Goal: Task Accomplishment & Management: Manage account settings

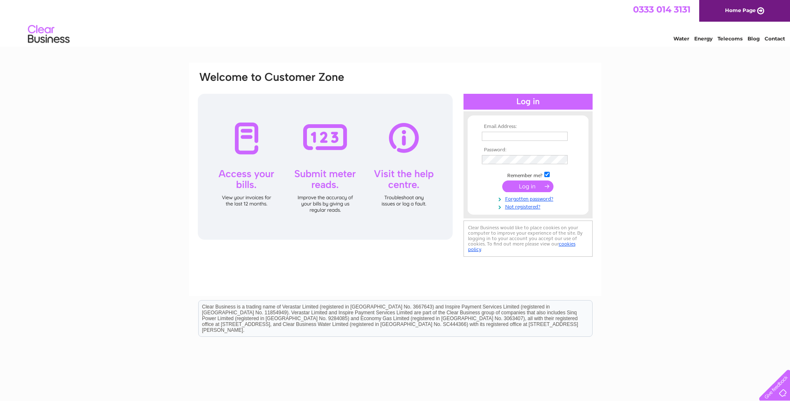
type input "aingram@arch-henderson.co.uk"
click at [520, 189] on input "submit" at bounding box center [527, 186] width 51 height 12
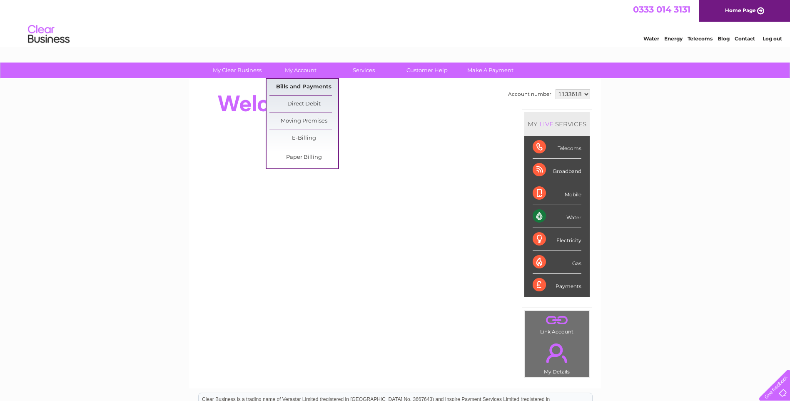
click at [307, 84] on link "Bills and Payments" at bounding box center [303, 87] width 69 height 17
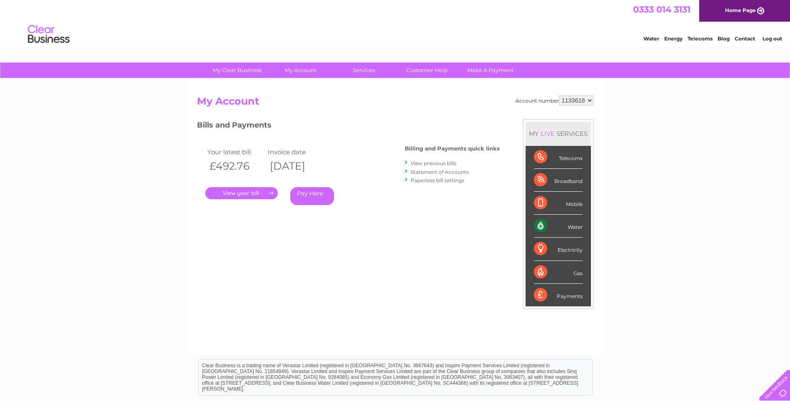
click at [237, 189] on link "." at bounding box center [241, 193] width 72 height 12
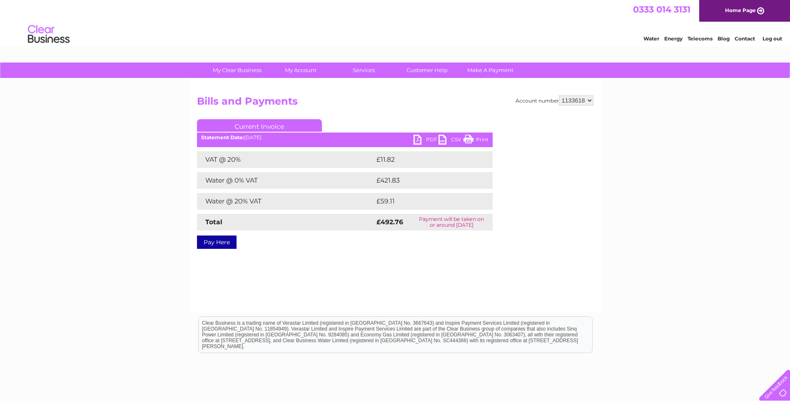
click at [430, 137] on link "PDF" at bounding box center [425, 140] width 25 height 12
